Goal: Navigation & Orientation: Find specific page/section

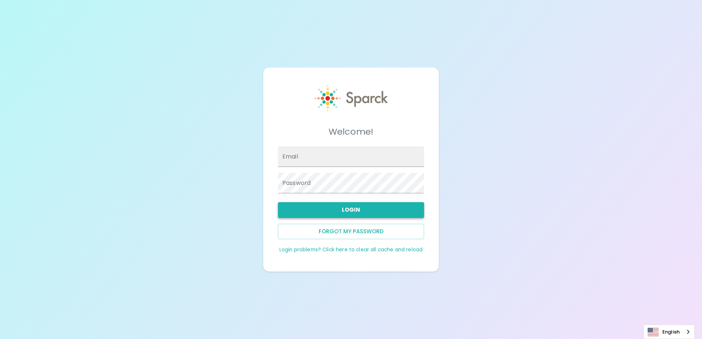
type input "[EMAIL_ADDRESS][DOMAIN_NAME]"
click at [377, 211] on button "Login" at bounding box center [351, 209] width 146 height 15
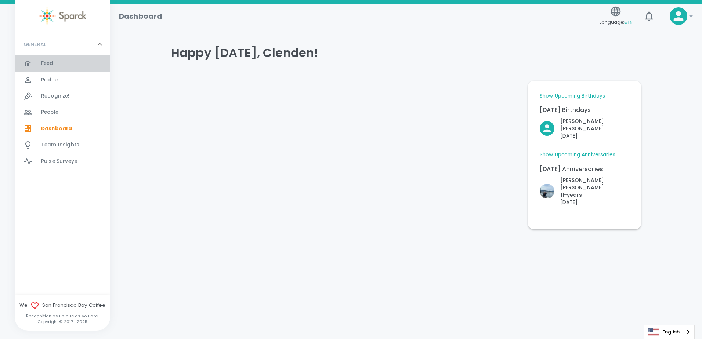
click at [50, 66] on span "Feed" at bounding box center [47, 63] width 12 height 7
